Goal: Task Accomplishment & Management: Use online tool/utility

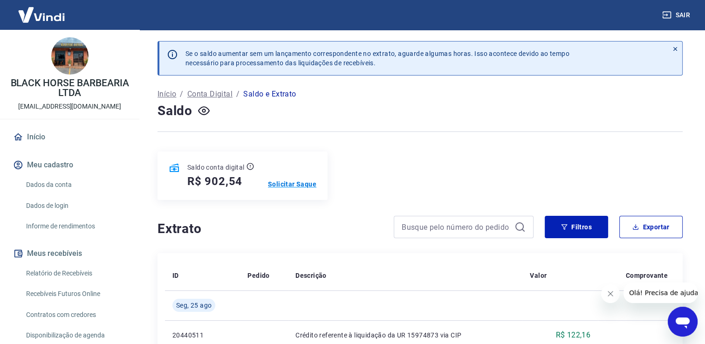
click at [294, 184] on p "Solicitar Saque" at bounding box center [292, 183] width 48 height 9
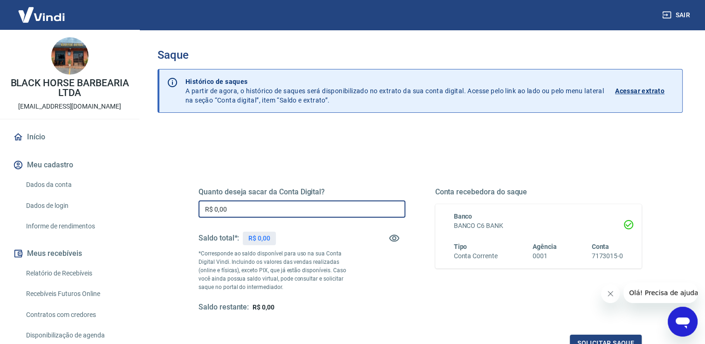
click at [289, 209] on input "R$ 0,00" at bounding box center [302, 208] width 207 height 17
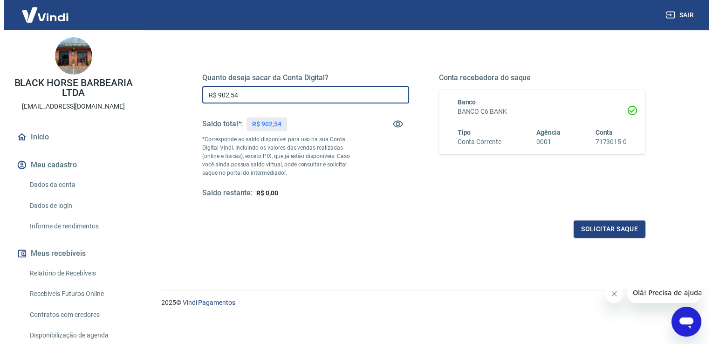
scroll to position [116, 0]
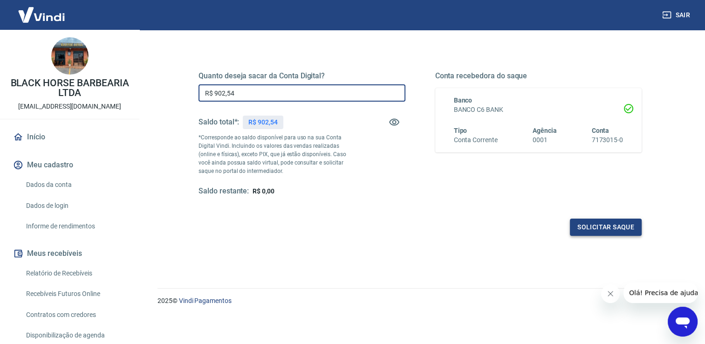
type input "R$ 902,54"
click at [589, 226] on button "Solicitar saque" at bounding box center [606, 227] width 72 height 17
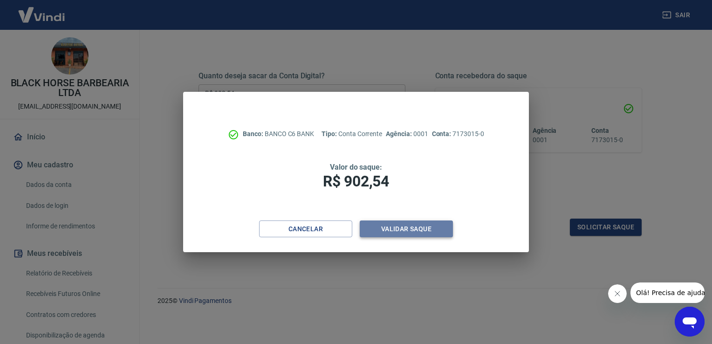
click at [383, 232] on button "Validar saque" at bounding box center [406, 228] width 93 height 17
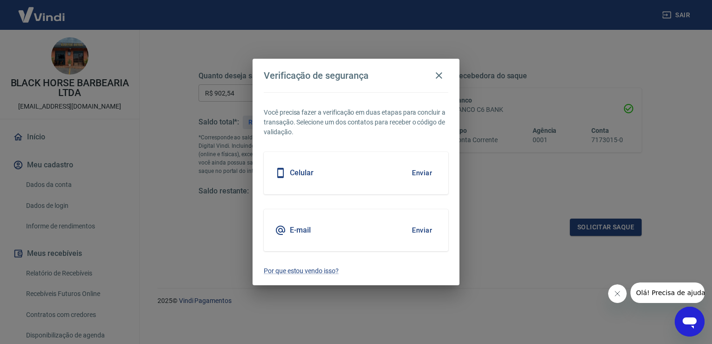
click at [420, 174] on button "Enviar" at bounding box center [422, 173] width 30 height 20
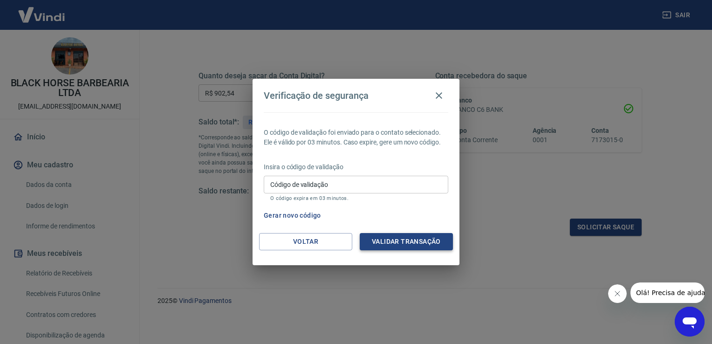
click at [434, 240] on div "Verificação de segurança O código de validação foi enviado para o contato selec…" at bounding box center [356, 172] width 207 height 186
click at [445, 191] on input "Código de validação" at bounding box center [356, 184] width 185 height 17
type input "1"
type input "157614"
click at [376, 251] on div "Voltar Validar transação" at bounding box center [356, 249] width 207 height 32
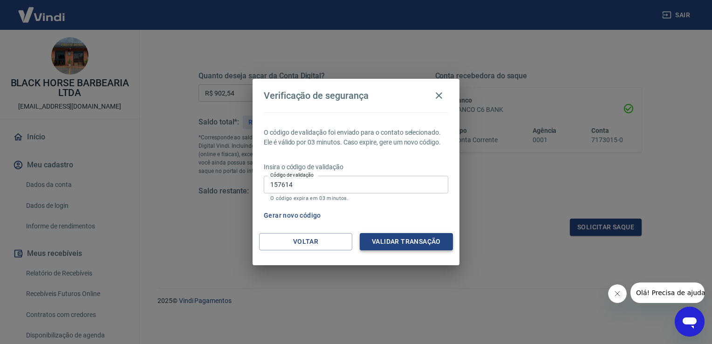
click at [429, 249] on button "Validar transação" at bounding box center [406, 241] width 93 height 17
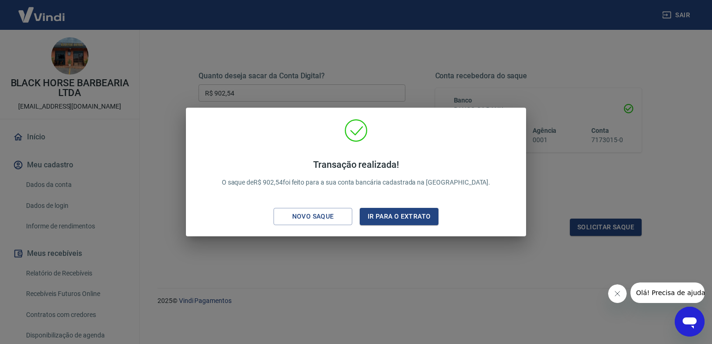
click at [303, 288] on div "Transação realizada! O saque de R$ 902,54 foi feito para a sua conta bancária c…" at bounding box center [356, 172] width 712 height 344
